Goal: Task Accomplishment & Management: Manage account settings

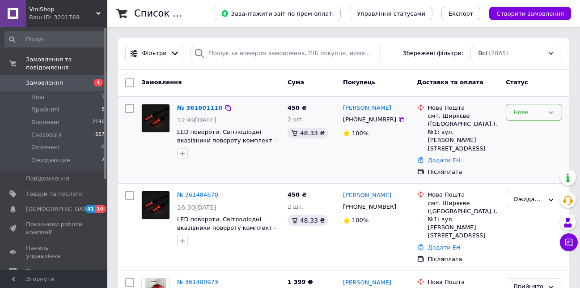
click at [526, 117] on div "Нове" at bounding box center [528, 112] width 30 height 9
click at [521, 191] on li "Ожидающие" at bounding box center [533, 196] width 55 height 17
click at [520, 195] on div "Ожидающие" at bounding box center [528, 199] width 30 height 9
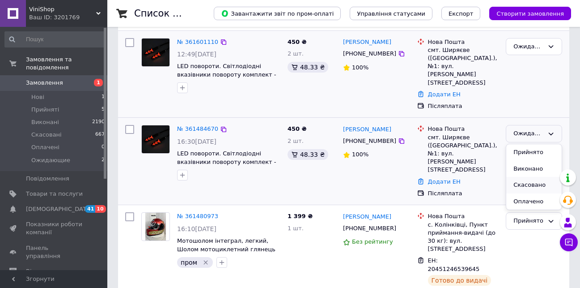
scroll to position [45, 0]
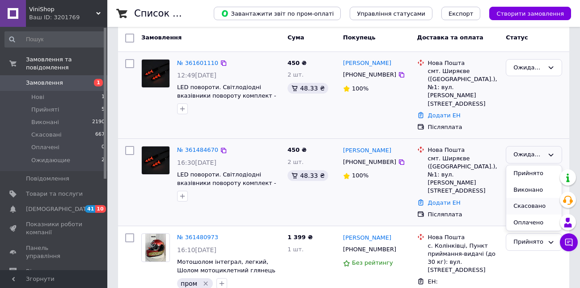
click at [535, 198] on li "Скасовано" at bounding box center [533, 206] width 55 height 17
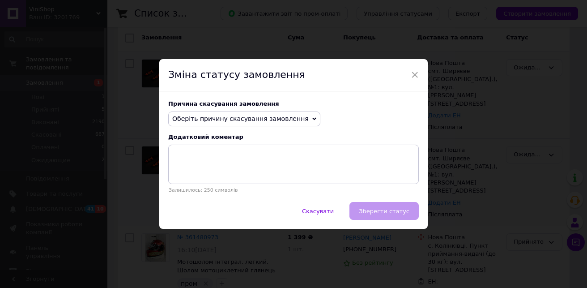
click at [265, 124] on span "Оберіть причину скасування замовлення" at bounding box center [244, 118] width 152 height 15
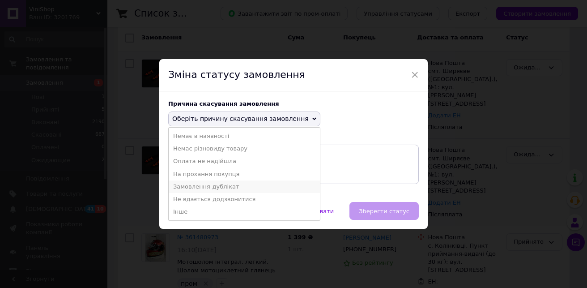
click at [215, 184] on li "Замовлення-дублікат" at bounding box center [244, 186] width 151 height 13
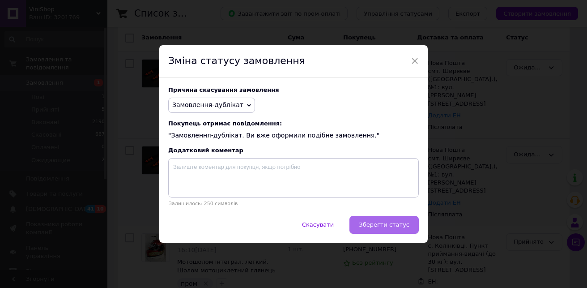
click at [369, 222] on span "Зберегти статус" at bounding box center [384, 224] width 51 height 7
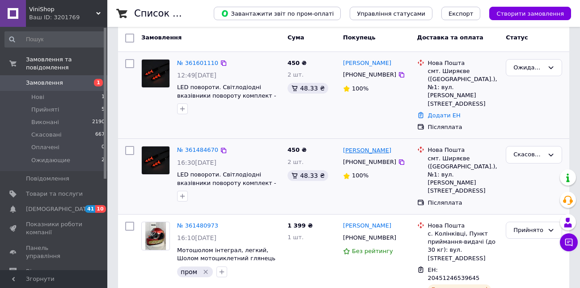
click at [364, 146] on link "[PERSON_NAME]" at bounding box center [367, 150] width 48 height 8
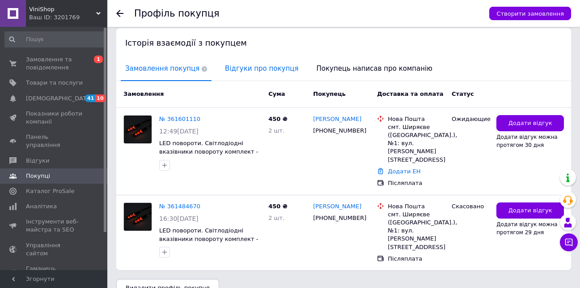
click at [245, 77] on span "Відгуки про покупця" at bounding box center [261, 68] width 82 height 23
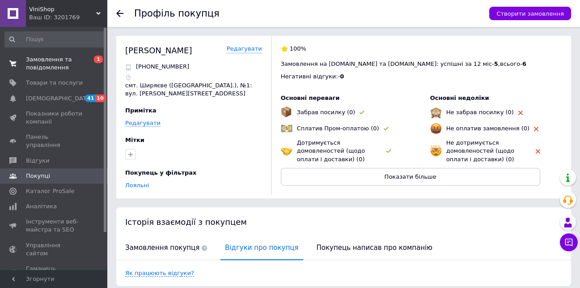
click at [76, 62] on span "Замовлення та повідомлення" at bounding box center [54, 63] width 57 height 16
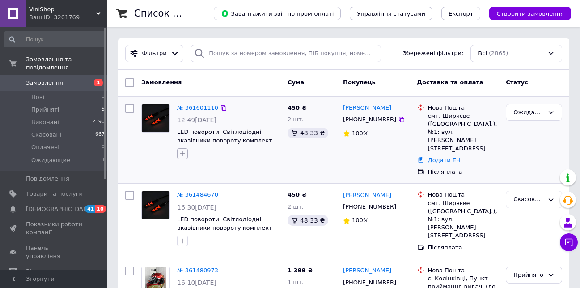
click at [182, 154] on icon "button" at bounding box center [182, 153] width 5 height 5
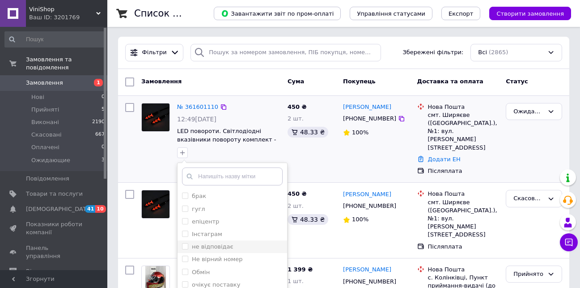
scroll to position [89, 0]
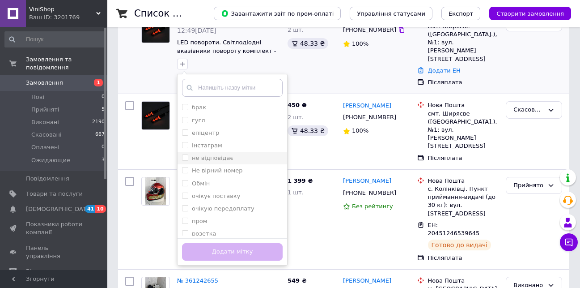
click at [222, 161] on label "не відповідає" at bounding box center [213, 157] width 42 height 7
checkbox input "true"
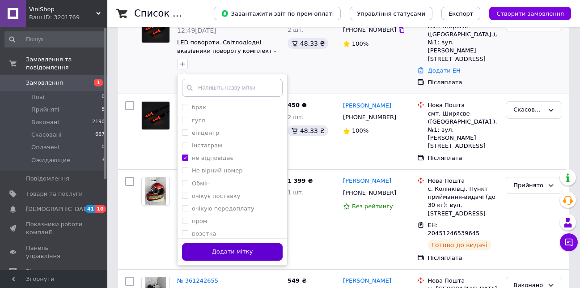
click at [212, 248] on button "Додати мітку" at bounding box center [232, 251] width 101 height 17
